Goal: Transaction & Acquisition: Purchase product/service

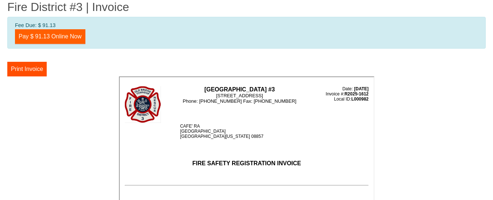
click at [58, 38] on link "Pay $ 91.13 Online Now" at bounding box center [50, 36] width 70 height 15
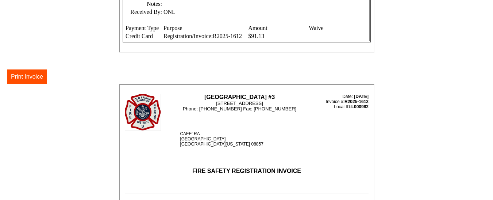
scroll to position [114, 0]
click at [39, 75] on button "Print Invoice" at bounding box center [26, 77] width 39 height 15
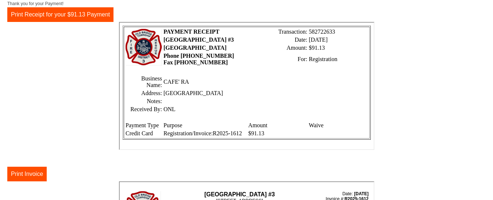
scroll to position [4, 0]
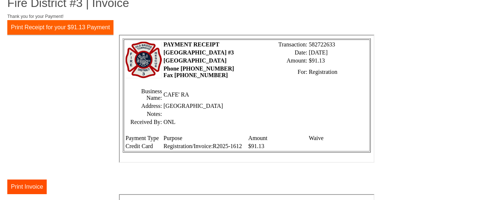
drag, startPoint x: 95, startPoint y: 26, endPoint x: 88, endPoint y: 73, distance: 48.0
click at [95, 26] on button "Print Receipt for your $91.13 Payment" at bounding box center [60, 27] width 106 height 15
